Goal: Task Accomplishment & Management: Manage account settings

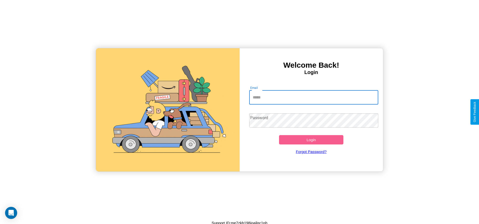
click at [314, 97] on input "Email" at bounding box center [313, 97] width 129 height 14
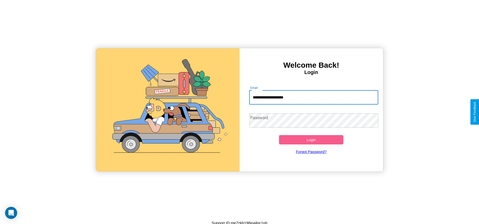
type input "**********"
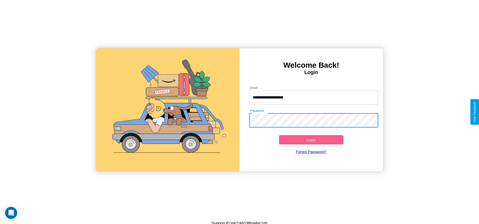
click at [311, 140] on button "Login" at bounding box center [311, 139] width 65 height 9
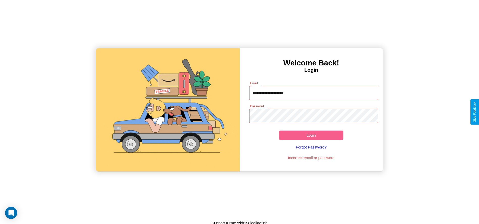
click at [311, 135] on button "Login" at bounding box center [311, 135] width 65 height 9
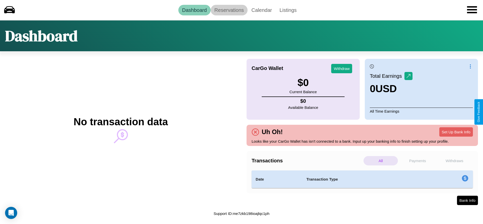
click at [229, 10] on link "Reservations" at bounding box center [229, 10] width 37 height 11
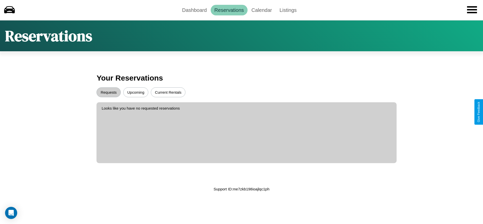
click at [136, 92] on button "Upcoming" at bounding box center [135, 92] width 25 height 10
click at [109, 92] on button "Requests" at bounding box center [108, 92] width 24 height 10
click at [168, 92] on button "Current Rentals" at bounding box center [168, 92] width 35 height 10
